Goal: Task Accomplishment & Management: Manage account settings

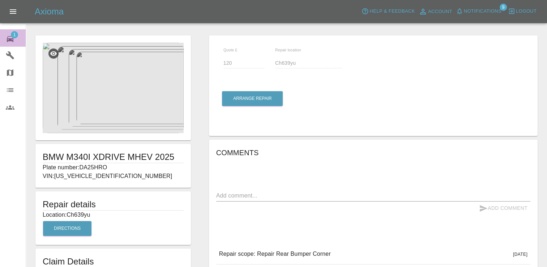
click at [17, 34] on span "1" at bounding box center [14, 34] width 7 height 7
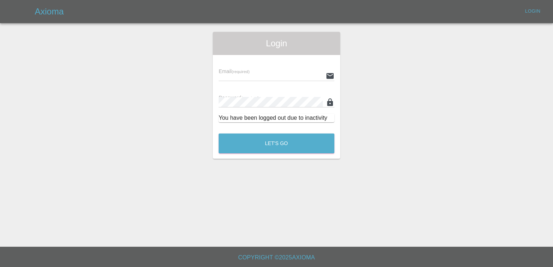
type input "[EMAIL_ADDRESS][DOMAIN_NAME]"
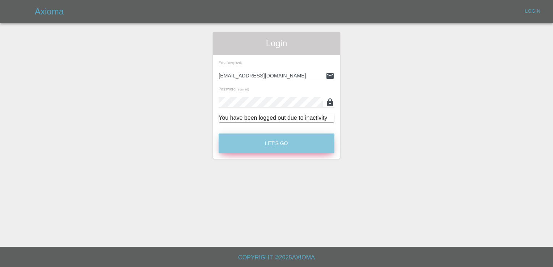
click at [269, 144] on button "Let's Go" at bounding box center [277, 144] width 116 height 20
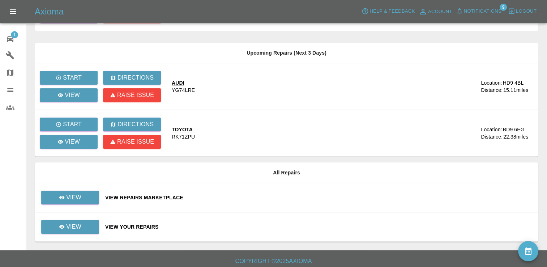
scroll to position [110, 0]
click at [79, 202] on link "View" at bounding box center [70, 197] width 58 height 14
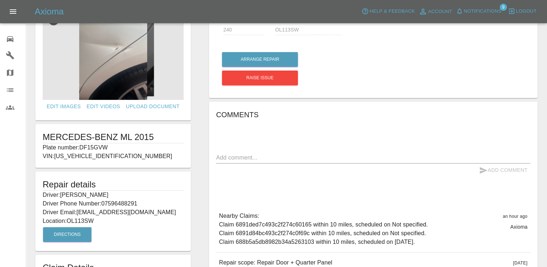
scroll to position [29, 0]
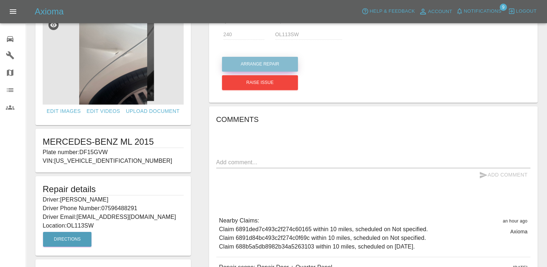
click at [252, 65] on button "Arrange Repair" at bounding box center [260, 64] width 76 height 15
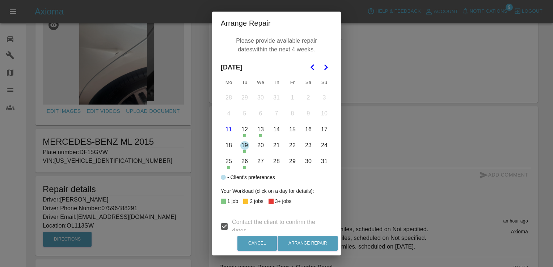
click at [275, 129] on button "14" at bounding box center [276, 129] width 15 height 15
click at [274, 145] on button "21" at bounding box center [276, 145] width 15 height 15
click at [291, 146] on button "22" at bounding box center [292, 145] width 15 height 15
click at [227, 161] on button "25" at bounding box center [228, 161] width 15 height 15
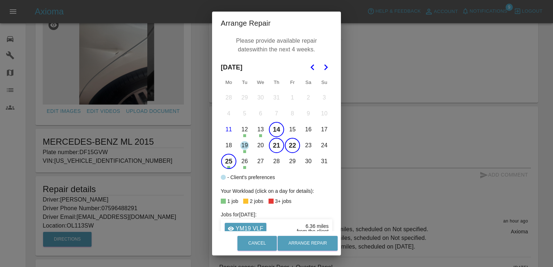
click at [241, 161] on button "26" at bounding box center [244, 161] width 15 height 15
click at [253, 162] on button "27" at bounding box center [260, 161] width 15 height 15
click at [272, 161] on button "28" at bounding box center [276, 161] width 15 height 15
click at [293, 161] on button "29" at bounding box center [292, 161] width 15 height 15
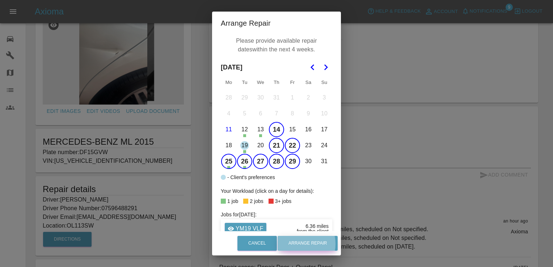
click at [304, 244] on button "Arrange Repair" at bounding box center [308, 243] width 60 height 15
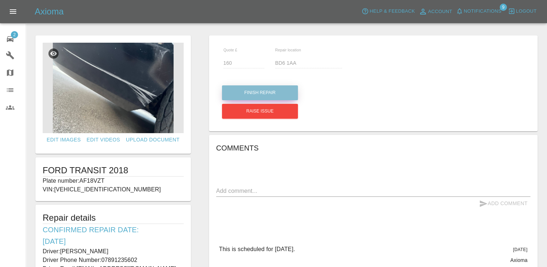
click at [253, 97] on button "Finish Repair" at bounding box center [260, 92] width 76 height 15
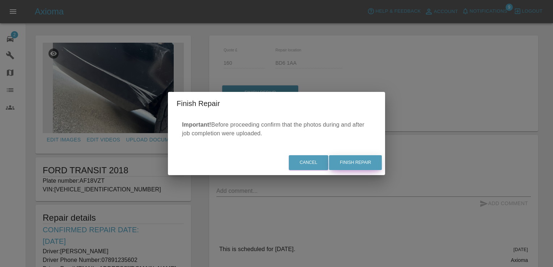
click at [357, 163] on button "Finish Repair" at bounding box center [355, 162] width 53 height 15
click at [360, 163] on div "Cancel Finish Repair" at bounding box center [276, 163] width 217 height 24
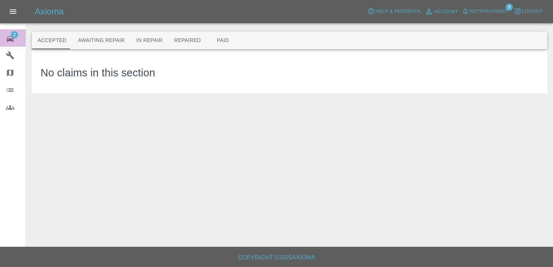
click at [12, 34] on span "2" at bounding box center [14, 34] width 7 height 7
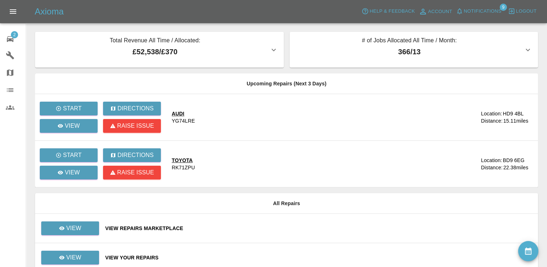
click at [528, 254] on icon "availability" at bounding box center [528, 250] width 7 height 7
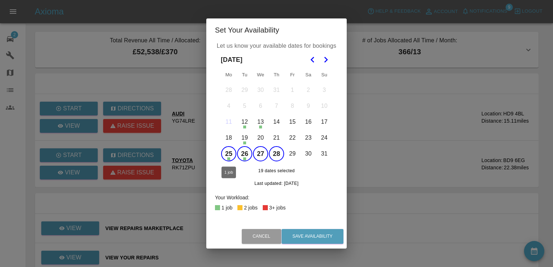
click at [227, 152] on button "25" at bounding box center [228, 153] width 15 height 15
click at [242, 153] on button "26" at bounding box center [244, 153] width 15 height 15
click at [230, 153] on button "25" at bounding box center [228, 153] width 15 height 15
click at [246, 154] on button "26" at bounding box center [244, 153] width 15 height 15
click at [260, 151] on button "27" at bounding box center [260, 153] width 15 height 15
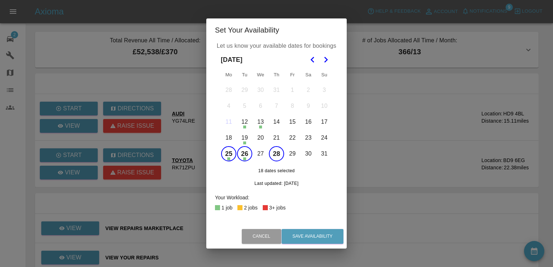
click at [260, 151] on button "27" at bounding box center [260, 153] width 15 height 15
click at [294, 136] on button "22" at bounding box center [292, 137] width 15 height 15
click at [325, 61] on icon "Go to the Next Month" at bounding box center [325, 59] width 9 height 9
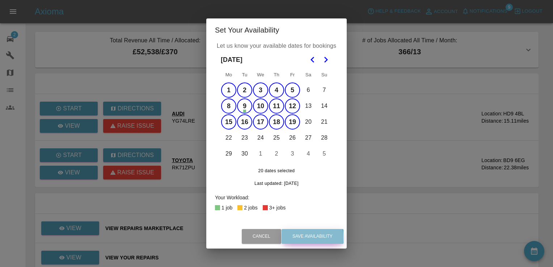
click at [305, 237] on button "Save Availability" at bounding box center [313, 236] width 62 height 15
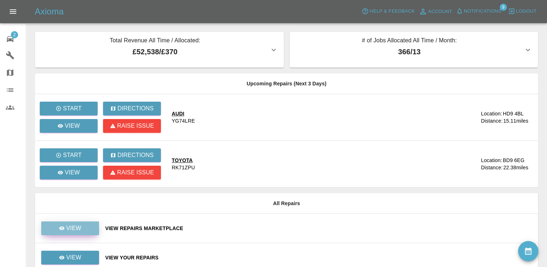
click at [72, 225] on p "View" at bounding box center [73, 228] width 15 height 9
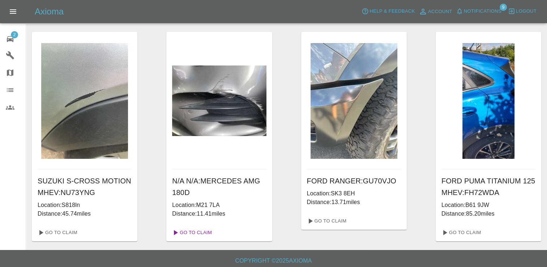
click at [203, 234] on link "Go To Claim" at bounding box center [191, 233] width 45 height 12
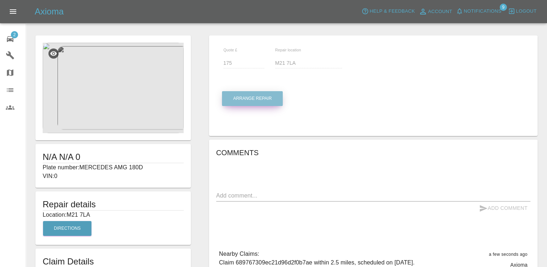
click at [263, 102] on button "Arrange Repair" at bounding box center [252, 98] width 61 height 15
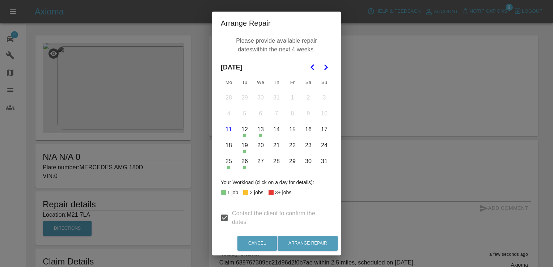
click at [223, 162] on button "25" at bounding box center [228, 161] width 15 height 15
click at [243, 162] on button "26" at bounding box center [244, 161] width 15 height 15
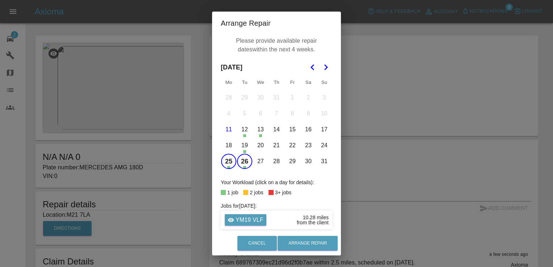
click at [260, 164] on button "27" at bounding box center [260, 161] width 15 height 15
click at [276, 165] on button "28" at bounding box center [276, 161] width 15 height 15
click at [290, 143] on button "22" at bounding box center [292, 145] width 15 height 15
click at [326, 63] on icon "Go to the Next Month" at bounding box center [325, 67] width 9 height 9
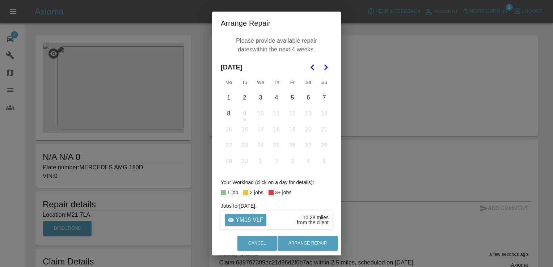
click at [230, 96] on button "1" at bounding box center [228, 97] width 15 height 15
click at [249, 101] on td "2" at bounding box center [245, 98] width 16 height 16
click at [242, 98] on button "2" at bounding box center [244, 97] width 15 height 15
click at [255, 99] on button "3" at bounding box center [260, 97] width 15 height 15
click at [274, 99] on button "4" at bounding box center [276, 97] width 15 height 15
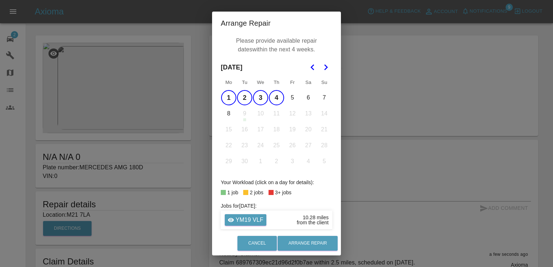
click at [292, 100] on button "5" at bounding box center [292, 97] width 15 height 15
click at [310, 69] on polygon "Go to the Previous Month" at bounding box center [312, 67] width 4 height 6
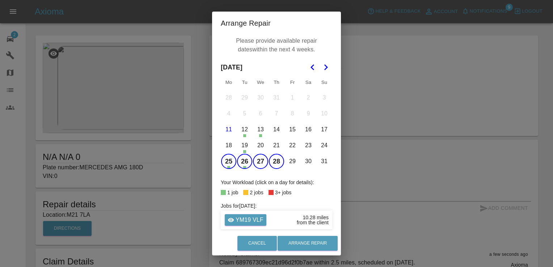
click at [224, 162] on button "25" at bounding box center [228, 161] width 15 height 15
click at [299, 244] on button "Arrange Repair" at bounding box center [308, 243] width 60 height 15
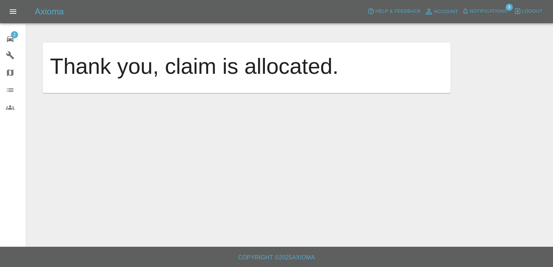
click at [13, 35] on span "2" at bounding box center [14, 34] width 7 height 7
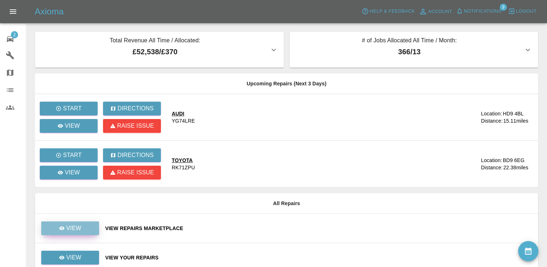
click at [81, 223] on link "View" at bounding box center [70, 228] width 58 height 14
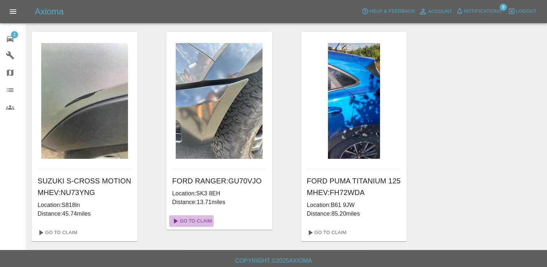
click at [206, 220] on link "Go To Claim" at bounding box center [191, 221] width 45 height 12
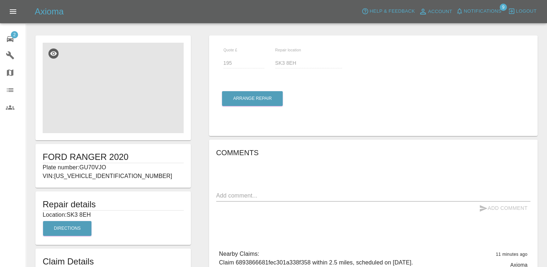
click at [119, 82] on img at bounding box center [113, 88] width 141 height 90
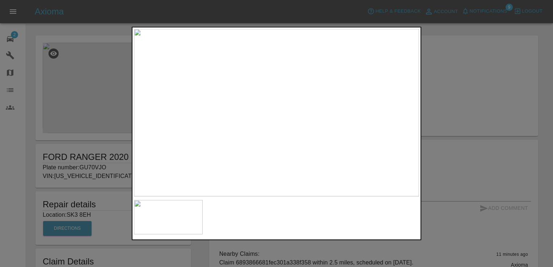
click at [456, 107] on div at bounding box center [276, 133] width 553 height 267
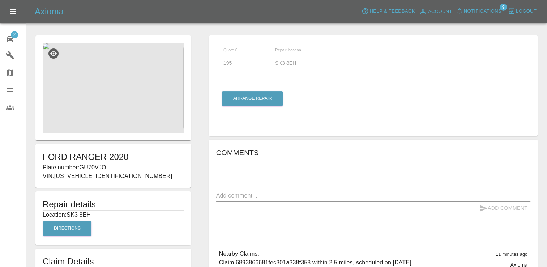
click at [136, 82] on img at bounding box center [113, 88] width 141 height 90
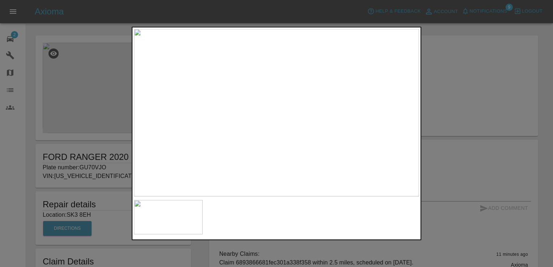
click at [452, 65] on div at bounding box center [276, 133] width 553 height 267
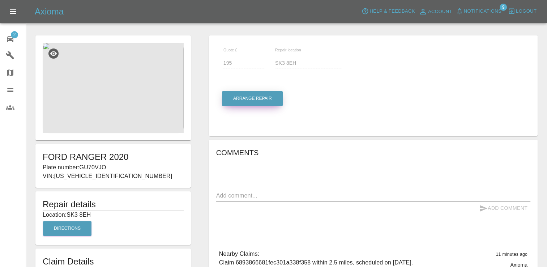
click at [248, 97] on button "Arrange Repair" at bounding box center [252, 98] width 61 height 15
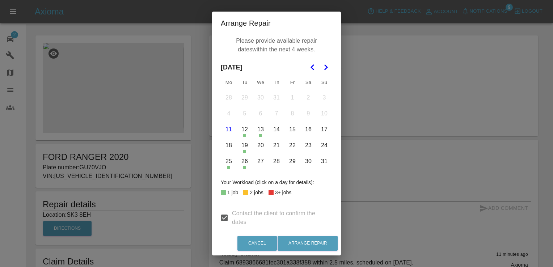
click at [243, 159] on button "26" at bounding box center [244, 161] width 15 height 15
click at [255, 162] on button "27" at bounding box center [260, 161] width 15 height 15
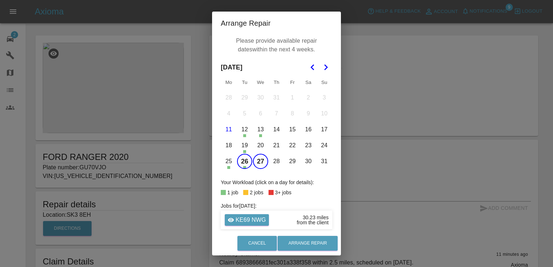
click at [269, 162] on button "28" at bounding box center [276, 161] width 15 height 15
click at [291, 161] on button "29" at bounding box center [292, 161] width 15 height 15
click at [323, 64] on icon "Go to the Next Month" at bounding box center [325, 67] width 9 height 9
click at [228, 97] on button "1" at bounding box center [228, 97] width 15 height 15
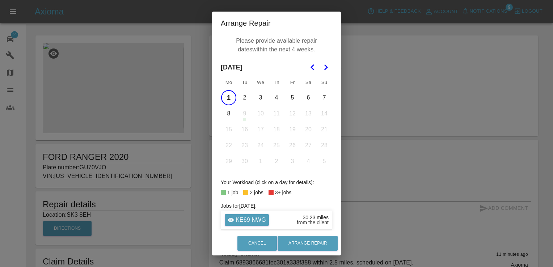
click at [243, 100] on button "2" at bounding box center [244, 97] width 15 height 15
click at [254, 99] on button "3" at bounding box center [260, 97] width 15 height 15
click at [274, 98] on button "4" at bounding box center [276, 97] width 15 height 15
click at [295, 100] on button "5" at bounding box center [292, 97] width 15 height 15
click at [294, 99] on button "5" at bounding box center [292, 97] width 15 height 15
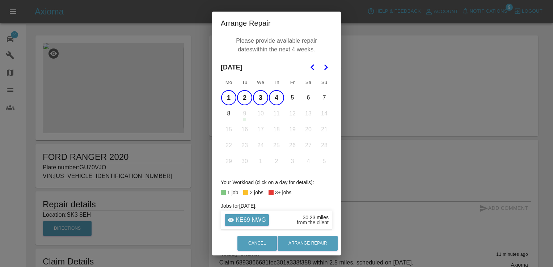
click at [294, 99] on button "5" at bounding box center [292, 97] width 15 height 15
click at [310, 67] on icon "Go to the Previous Month" at bounding box center [312, 67] width 9 height 9
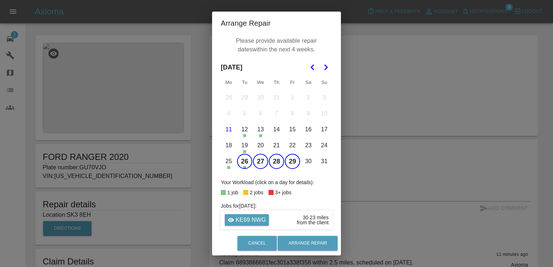
click at [274, 145] on button "21" at bounding box center [276, 145] width 15 height 15
click at [291, 144] on button "22" at bounding box center [292, 145] width 15 height 15
click at [311, 245] on button "Arrange Repair" at bounding box center [308, 243] width 60 height 15
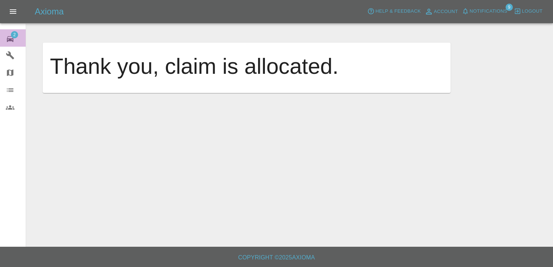
click at [16, 33] on span "2" at bounding box center [14, 34] width 7 height 7
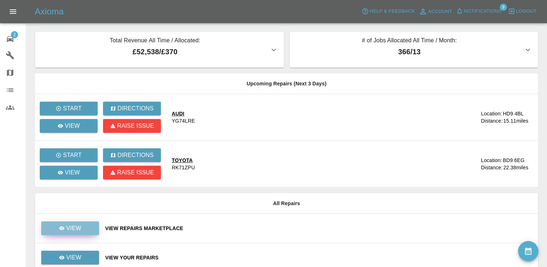
click at [67, 223] on link "View" at bounding box center [70, 228] width 58 height 14
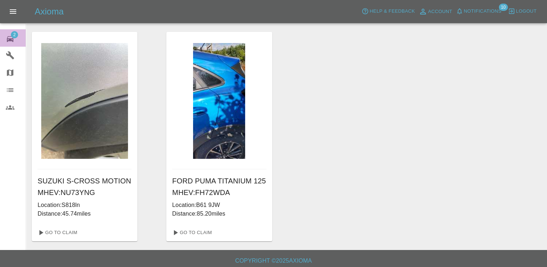
click at [8, 36] on icon at bounding box center [10, 39] width 9 height 9
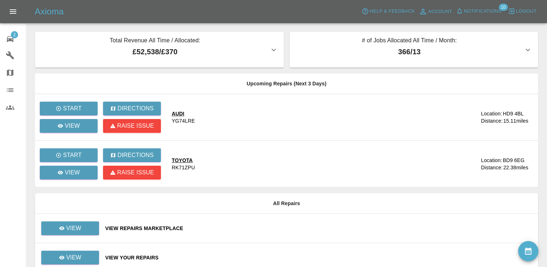
click at [85, 221] on td "View" at bounding box center [67, 228] width 64 height 29
click at [87, 227] on link "View" at bounding box center [70, 228] width 58 height 14
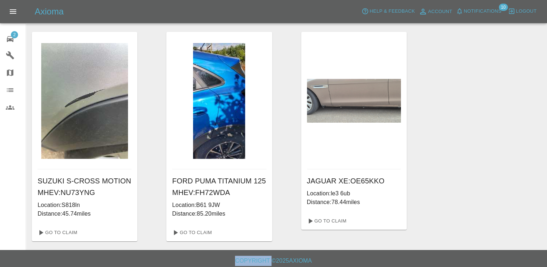
click at [16, 34] on span "2" at bounding box center [14, 34] width 7 height 7
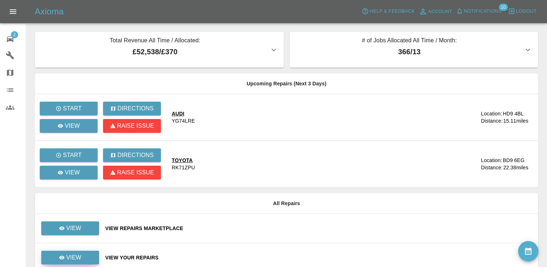
click at [82, 254] on link "View" at bounding box center [70, 258] width 58 height 14
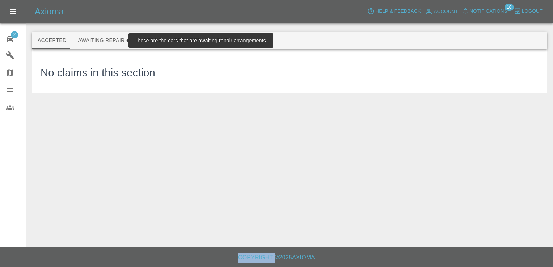
click at [107, 37] on button "Awaiting Repair" at bounding box center [101, 40] width 58 height 17
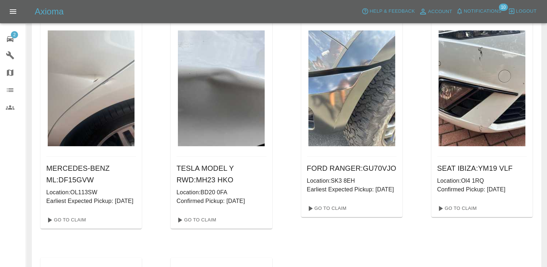
scroll to position [278, 0]
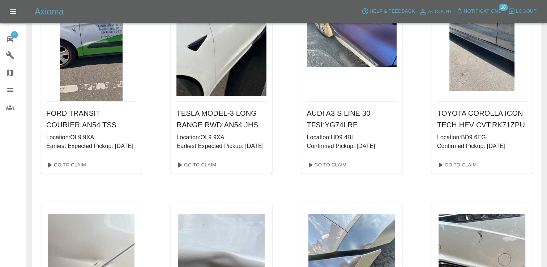
scroll to position [93, 0]
drag, startPoint x: 79, startPoint y: 124, endPoint x: 47, endPoint y: 121, distance: 32.7
click at [47, 121] on h6 "FORD TRANSIT COURIER : AN54 TSS" at bounding box center [91, 119] width 90 height 23
copy h6 "AN54 TSS"
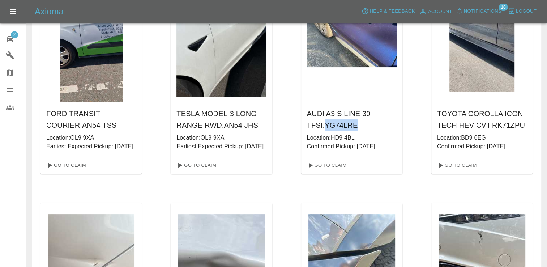
drag, startPoint x: 339, startPoint y: 123, endPoint x: 306, endPoint y: 126, distance: 33.0
click at [306, 126] on div "AUDI A3 S LINE 30 TFSI : YG74LRE Location: HD9 4BL Confirmed Pickup: [DATE]" at bounding box center [351, 129] width 101 height 55
copy h6 "YG74LRE"
drag, startPoint x: 525, startPoint y: 124, endPoint x: 492, endPoint y: 124, distance: 32.6
click at [492, 124] on h6 "TOYOTA COROLLA ICON TECH HEV CVT : RK71ZPU" at bounding box center [482, 119] width 90 height 23
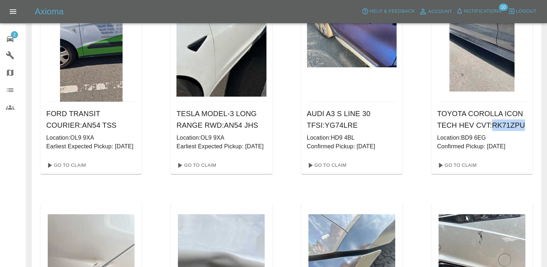
copy h6 "RK71ZPU"
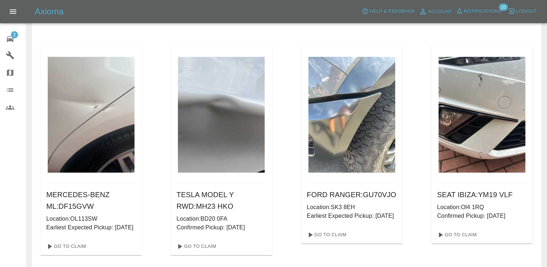
scroll to position [252, 0]
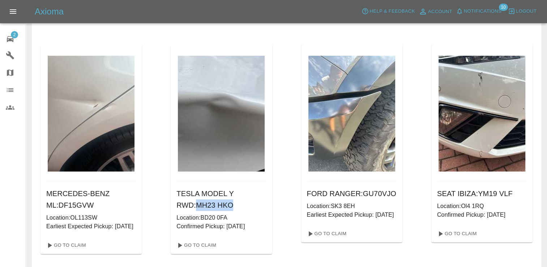
drag, startPoint x: 216, startPoint y: 215, endPoint x: 178, endPoint y: 216, distance: 38.0
click at [178, 211] on h6 "TESLA MODEL Y RWD : MH23 HKO" at bounding box center [222, 199] width 90 height 23
copy h6 "MH23 HKO"
drag, startPoint x: 513, startPoint y: 200, endPoint x: 476, endPoint y: 203, distance: 37.1
click at [476, 199] on h6 "SEAT IBIZA : YM19 VLF" at bounding box center [482, 194] width 90 height 12
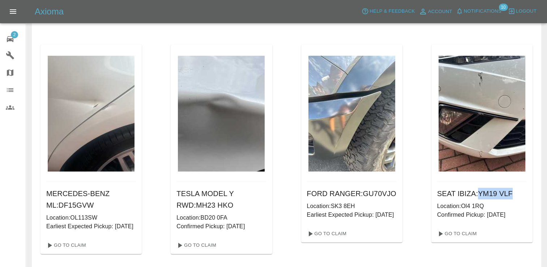
copy h6 "YM19 VLF"
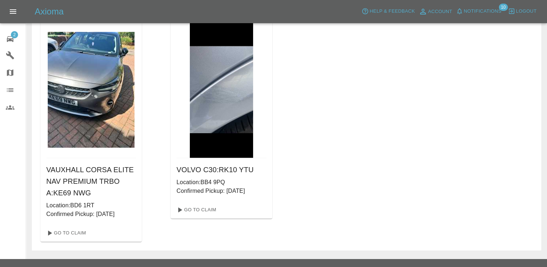
scroll to position [515, 0]
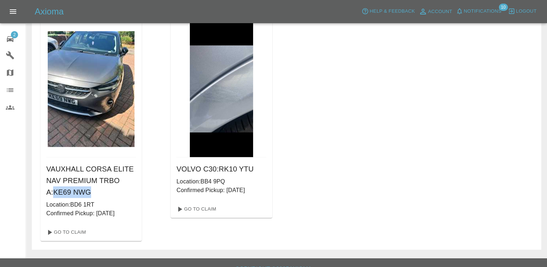
drag, startPoint x: 80, startPoint y: 210, endPoint x: 45, endPoint y: 211, distance: 35.8
click at [45, 211] on div "VAUXHALL CORSA ELITE NAV PREMIUM TRBO A : KE69 NWG Location: BD6 1RT Confirmed …" at bounding box center [91, 190] width 101 height 66
copy h6 "KE69 NWG"
click at [69, 238] on link "Go To Claim" at bounding box center [65, 233] width 45 height 12
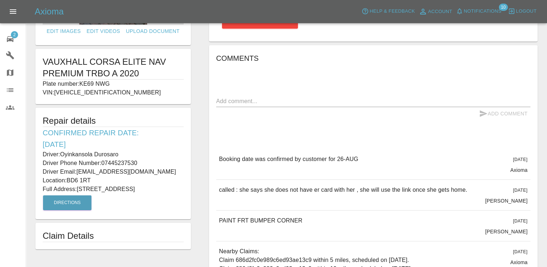
scroll to position [109, 0]
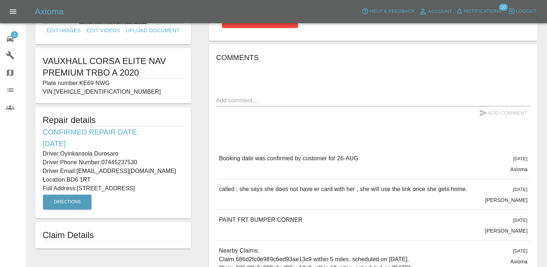
drag, startPoint x: 306, startPoint y: 220, endPoint x: 211, endPoint y: 225, distance: 94.9
click at [211, 225] on div "Comments x Add Comment Booking date was confirmed by customer for [DATE][DATE] …" at bounding box center [373, 206] width 329 height 322
copy p "PAINT FRT BUMPER CORNER"
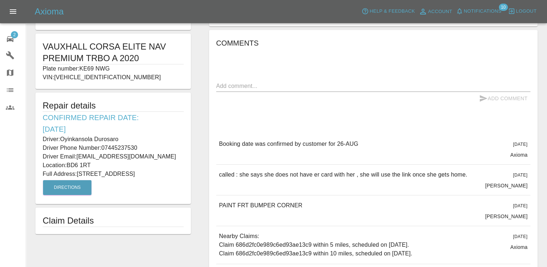
scroll to position [124, 0]
drag, startPoint x: 70, startPoint y: 180, endPoint x: 37, endPoint y: 109, distance: 78.8
click at [37, 109] on div "Repair details Confirmed Repair Date: [DATE] Driver: [PERSON_NAME] Driver Phone…" at bounding box center [113, 147] width 156 height 111
copy div "Repair details Confirmed Repair Date: [DATE] Driver: [PERSON_NAME] Driver Phone…"
click at [110, 178] on p "Full Address: [STREET_ADDRESS]" at bounding box center [113, 173] width 141 height 9
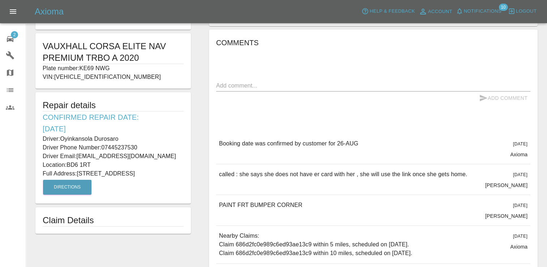
drag, startPoint x: 67, startPoint y: 181, endPoint x: 37, endPoint y: 104, distance: 81.9
click at [37, 104] on div "Repair details Confirmed Repair Date: [DATE] Driver: [PERSON_NAME] Driver Phone…" at bounding box center [113, 147] width 156 height 111
copy div "Repair details Confirmed Repair Date: [DATE] Driver: [PERSON_NAME] Driver Phone…"
click at [14, 35] on span "2" at bounding box center [14, 34] width 7 height 7
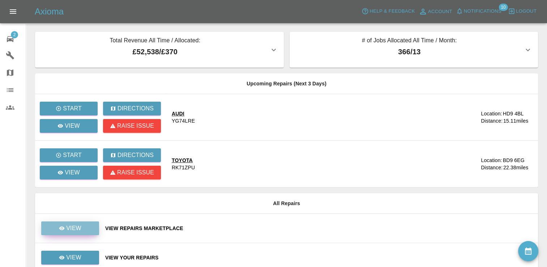
click at [89, 227] on link "View" at bounding box center [70, 228] width 58 height 14
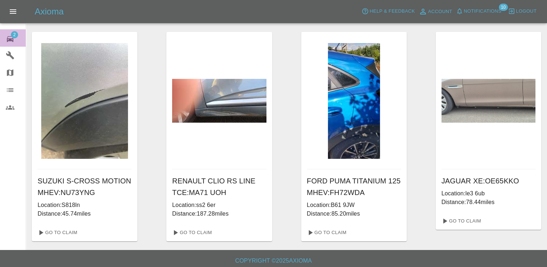
click at [12, 33] on span "2" at bounding box center [14, 34] width 7 height 7
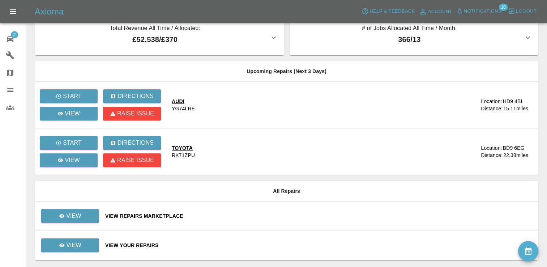
scroll to position [13, 0]
click at [73, 241] on p "View" at bounding box center [73, 245] width 15 height 9
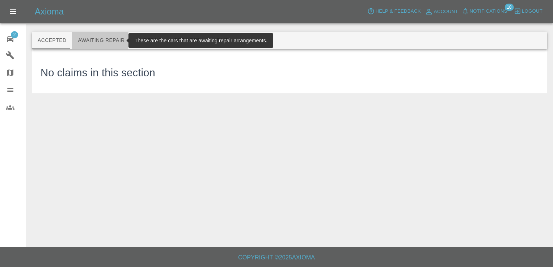
click at [92, 40] on button "Awaiting Repair" at bounding box center [101, 40] width 58 height 17
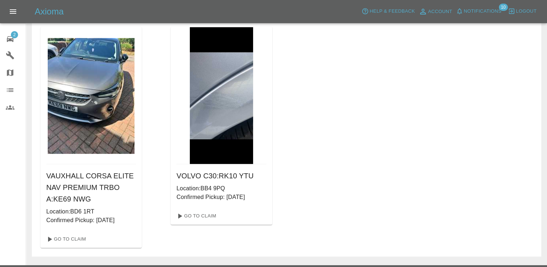
scroll to position [508, 0]
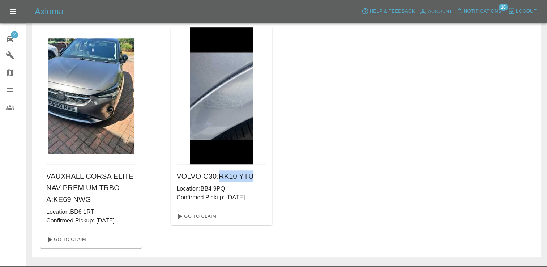
drag, startPoint x: 255, startPoint y: 191, endPoint x: 218, endPoint y: 193, distance: 36.6
click at [218, 182] on h6 "VOLVO C30 : RK10 YTU" at bounding box center [222, 176] width 90 height 12
copy h6 "RK10 YTU"
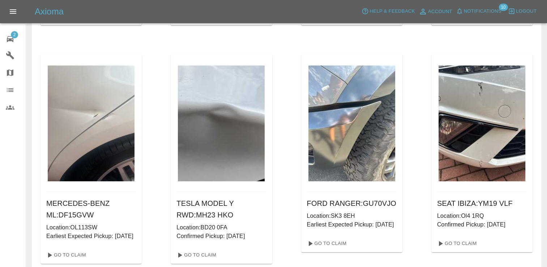
scroll to position [242, 0]
click at [483, 119] on img at bounding box center [482, 124] width 87 height 116
click at [482, 107] on img at bounding box center [482, 124] width 87 height 116
click at [473, 221] on p "Location: Ol4 1RQ" at bounding box center [482, 216] width 90 height 9
click at [473, 209] on h6 "SEAT IBIZA : YM19 VLF" at bounding box center [482, 204] width 90 height 12
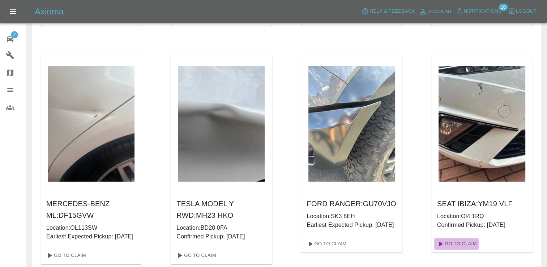
click at [460, 250] on link "Go To Claim" at bounding box center [457, 244] width 45 height 12
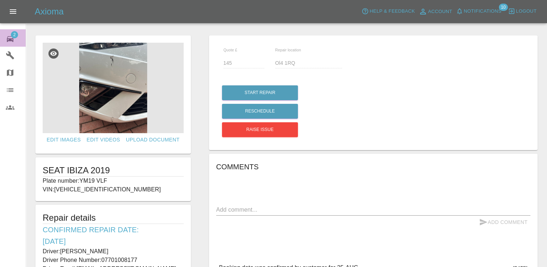
click at [13, 34] on span "2" at bounding box center [14, 34] width 7 height 7
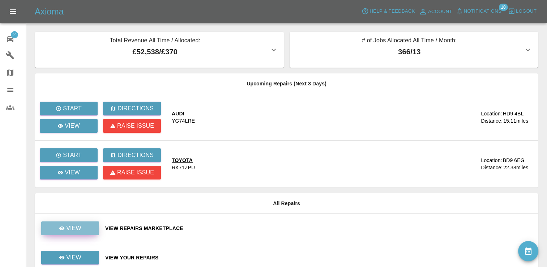
click at [65, 229] on div "View" at bounding box center [70, 228] width 22 height 9
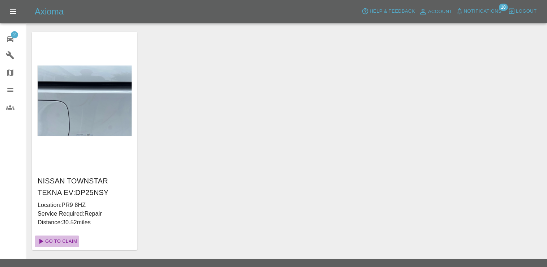
click at [64, 240] on link "Go To Claim" at bounding box center [57, 242] width 45 height 12
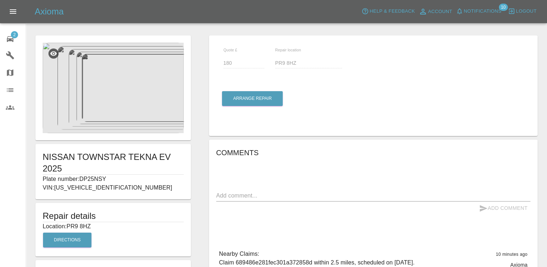
click at [113, 86] on img at bounding box center [113, 88] width 141 height 90
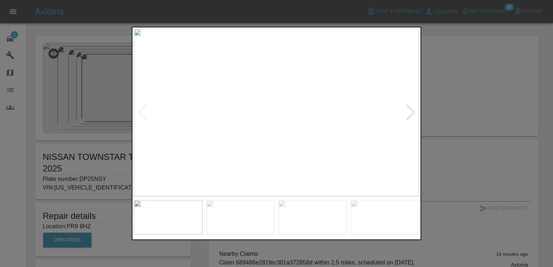
click at [410, 115] on div at bounding box center [411, 113] width 10 height 16
click at [468, 93] on div at bounding box center [276, 133] width 553 height 267
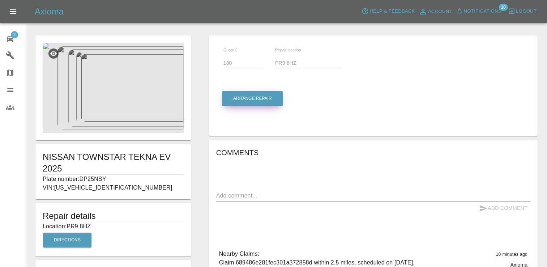
click at [264, 94] on button "Arrange Repair" at bounding box center [252, 98] width 61 height 15
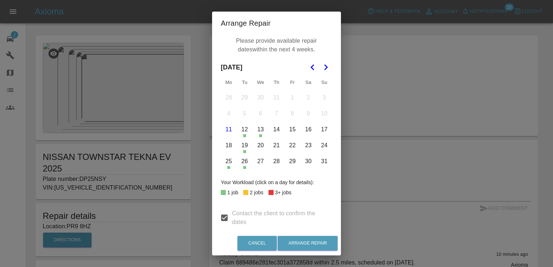
click at [275, 143] on button "21" at bounding box center [276, 145] width 15 height 15
click at [291, 146] on button "22" at bounding box center [292, 145] width 15 height 15
click at [229, 160] on button "25" at bounding box center [228, 161] width 15 height 15
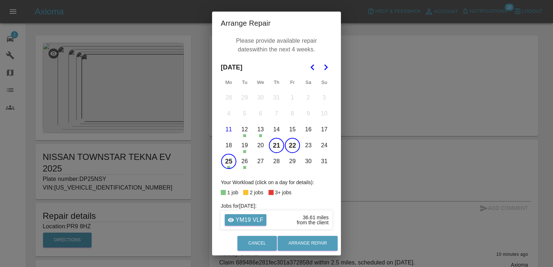
click at [245, 164] on button "26" at bounding box center [244, 161] width 15 height 15
click at [257, 164] on button "27" at bounding box center [260, 161] width 15 height 15
click at [271, 163] on button "28" at bounding box center [276, 161] width 15 height 15
click at [291, 161] on button "29" at bounding box center [292, 161] width 15 height 15
click at [323, 65] on icon "Go to the Next Month" at bounding box center [325, 67] width 9 height 9
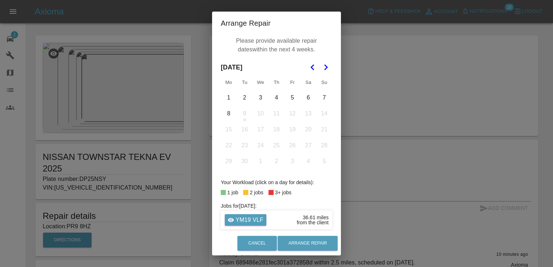
click at [224, 94] on button "1" at bounding box center [228, 97] width 15 height 15
click at [239, 100] on button "2" at bounding box center [244, 97] width 15 height 15
click at [260, 101] on button "3" at bounding box center [260, 97] width 15 height 15
click at [272, 100] on button "4" at bounding box center [276, 97] width 15 height 15
click at [291, 98] on button "5" at bounding box center [292, 97] width 15 height 15
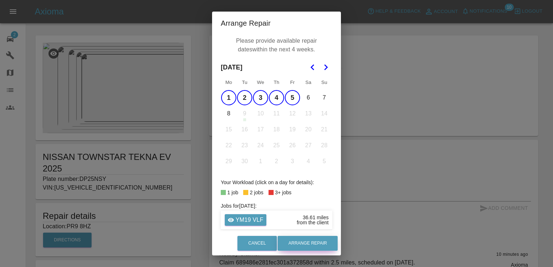
drag, startPoint x: 314, startPoint y: 245, endPoint x: 301, endPoint y: 237, distance: 14.9
click at [301, 237] on button "Arrange Repair" at bounding box center [308, 243] width 60 height 15
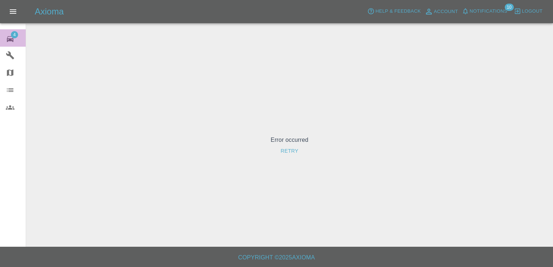
click at [17, 35] on span "4" at bounding box center [14, 34] width 7 height 7
